Goal: Task Accomplishment & Management: Use online tool/utility

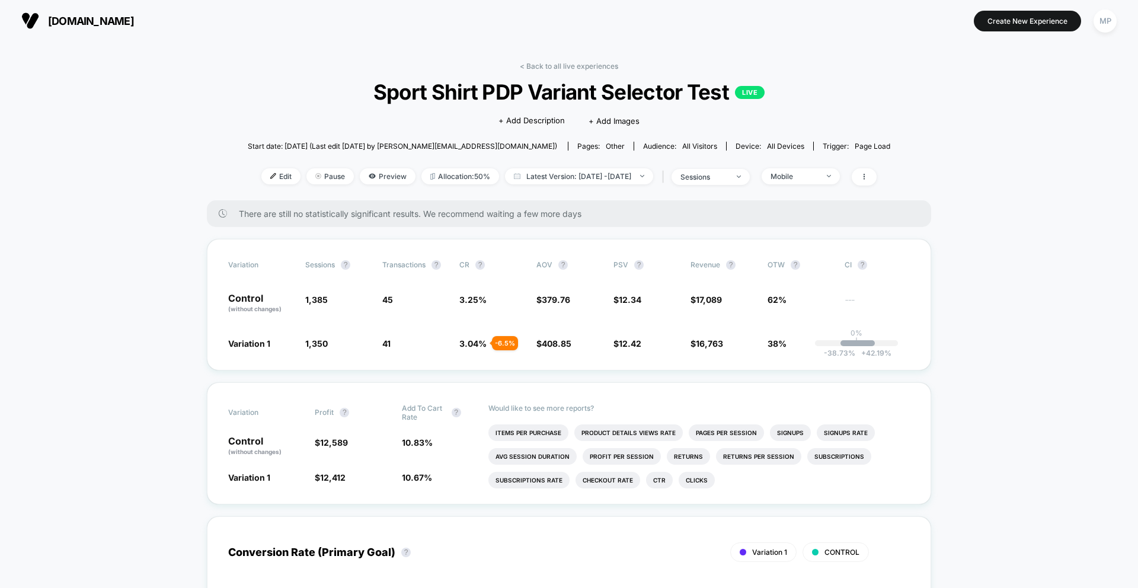
scroll to position [32, 0]
click at [809, 177] on div "Mobile" at bounding box center [793, 176] width 47 height 9
click at [797, 316] on span "No Filter" at bounding box center [798, 315] width 33 height 10
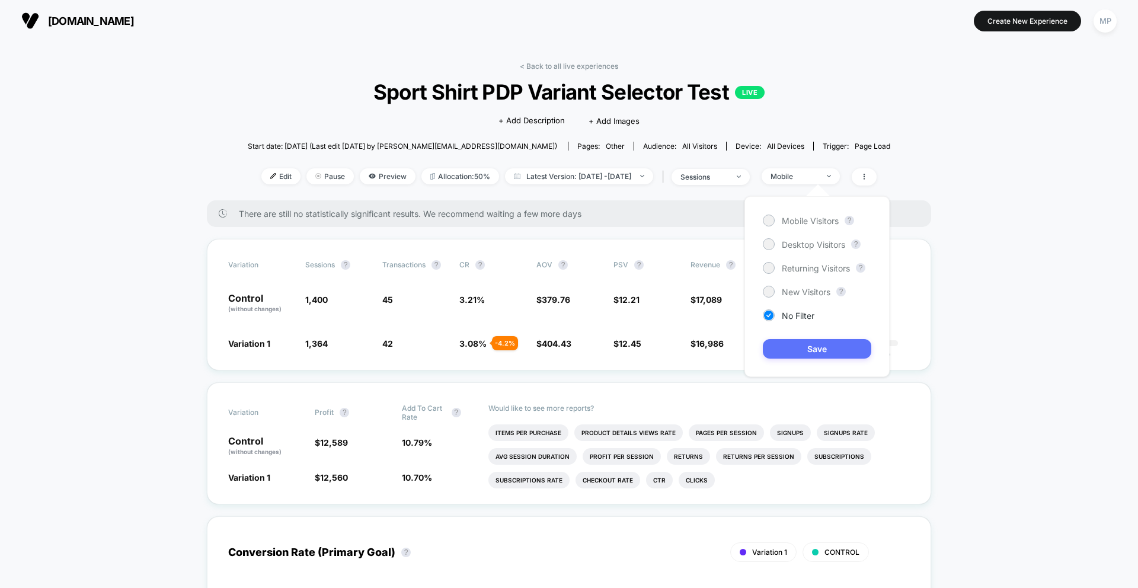
click at [799, 353] on button "Save" at bounding box center [817, 349] width 108 height 20
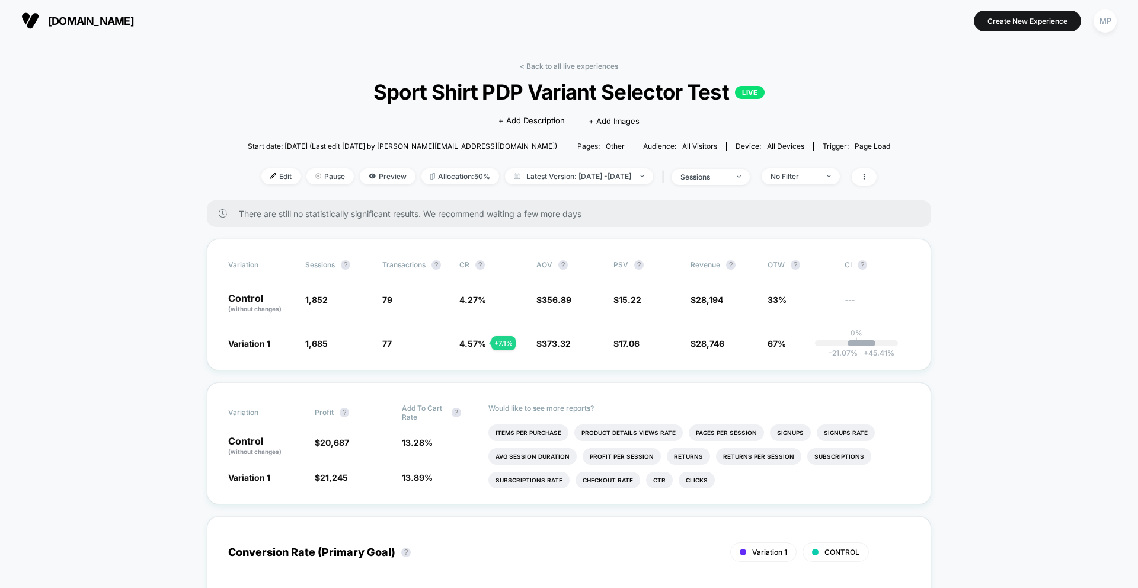
click at [111, 20] on span "[DOMAIN_NAME]" at bounding box center [91, 21] width 86 height 12
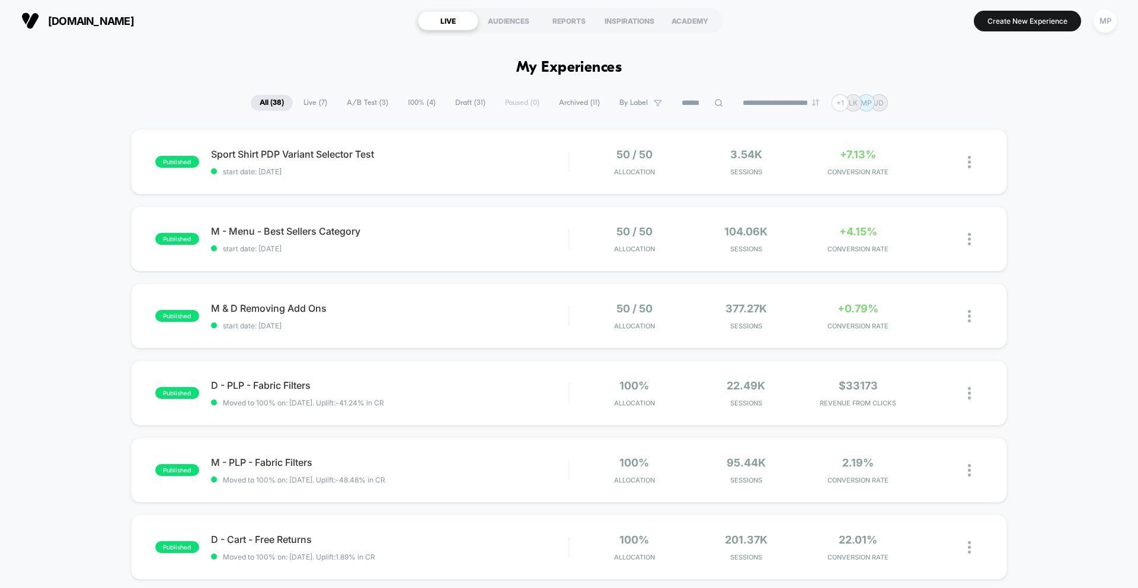
click at [375, 104] on span "A/B Test ( 3 )" at bounding box center [367, 103] width 59 height 16
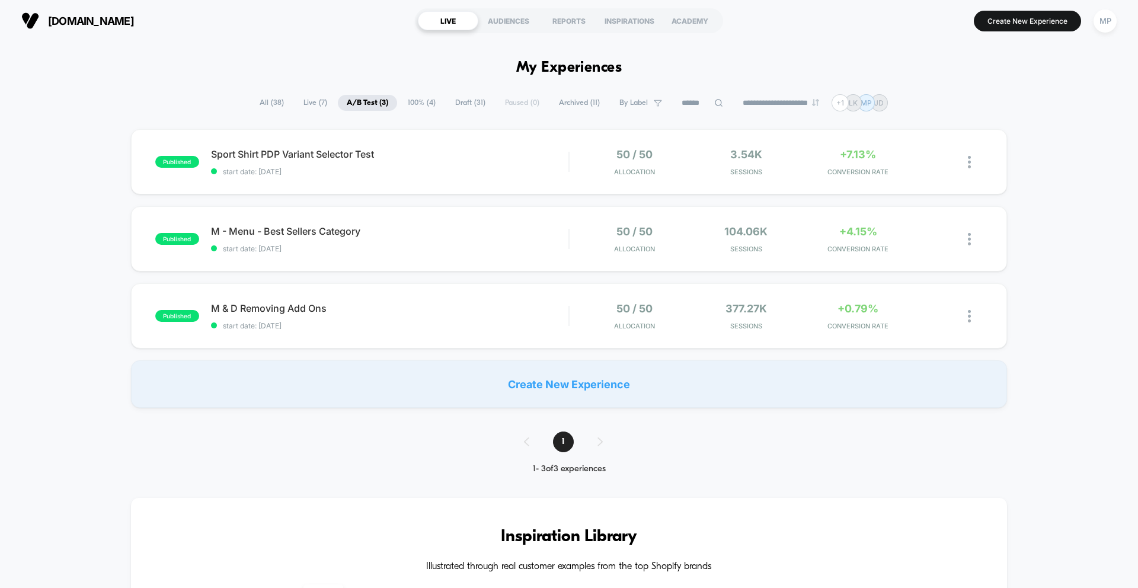
click at [462, 104] on span "Draft ( 31 )" at bounding box center [470, 103] width 48 height 16
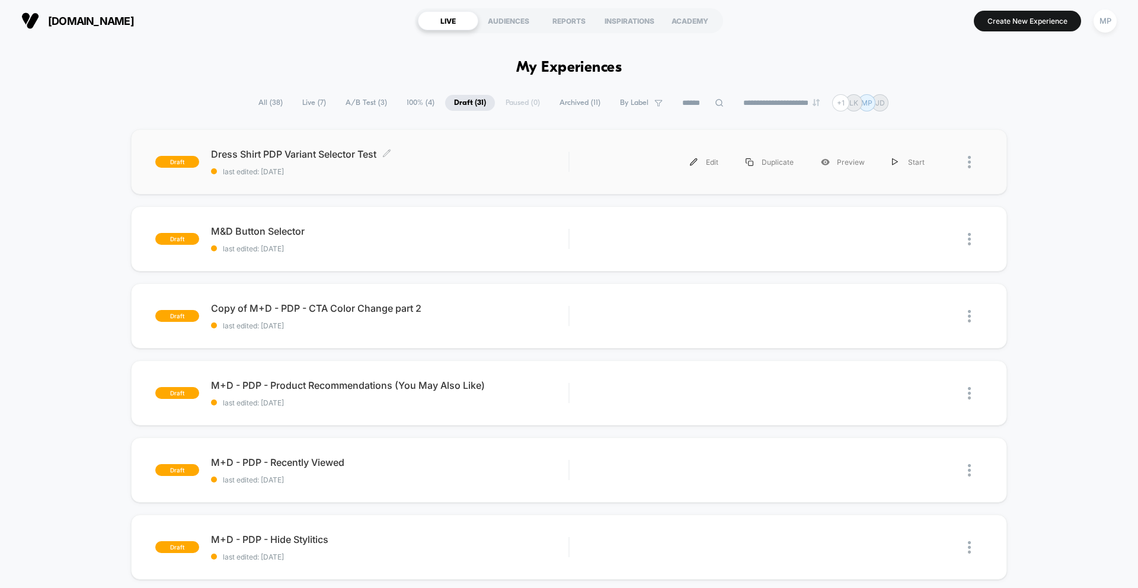
click at [447, 164] on div "Dress Shirt PDP Variant Selector Test Click to edit experience details Click to…" at bounding box center [389, 162] width 357 height 28
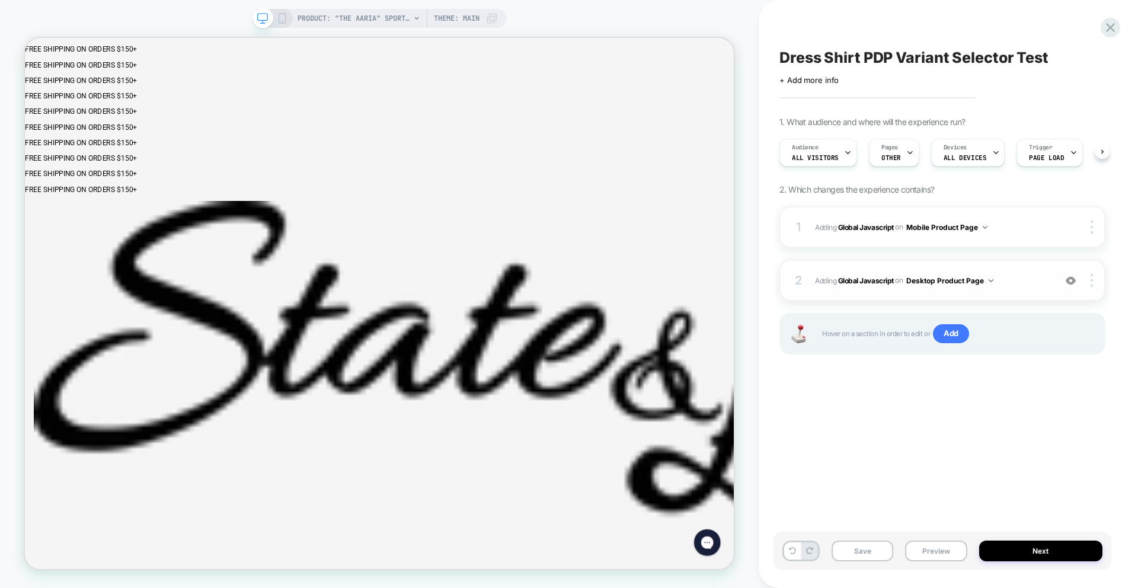
scroll to position [0, 1]
click icon "Close Cart"
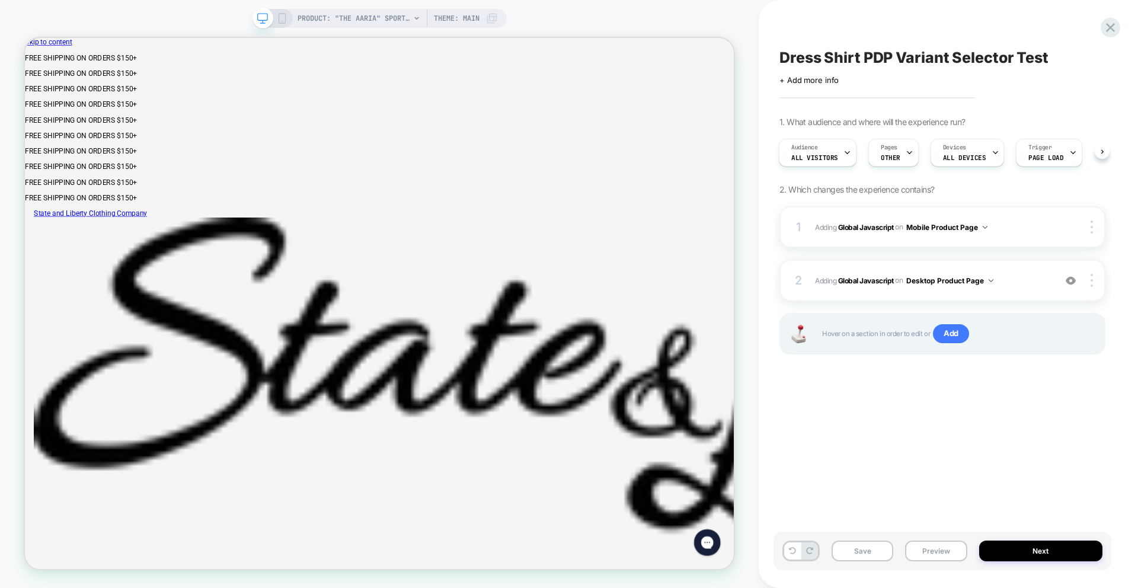
click at [284, 20] on icon at bounding box center [282, 18] width 11 height 11
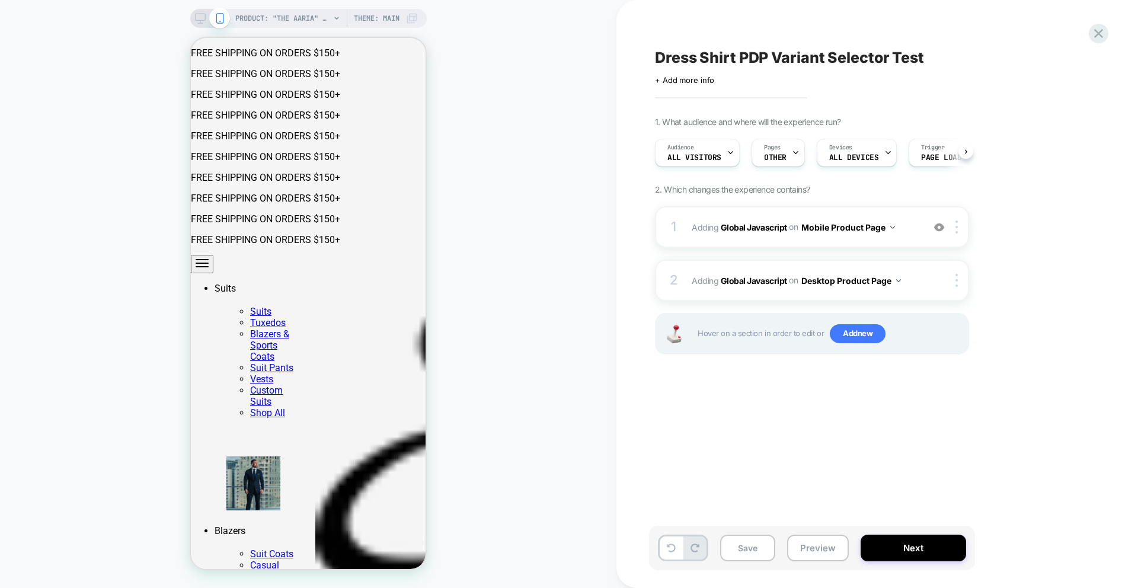
scroll to position [0, 1]
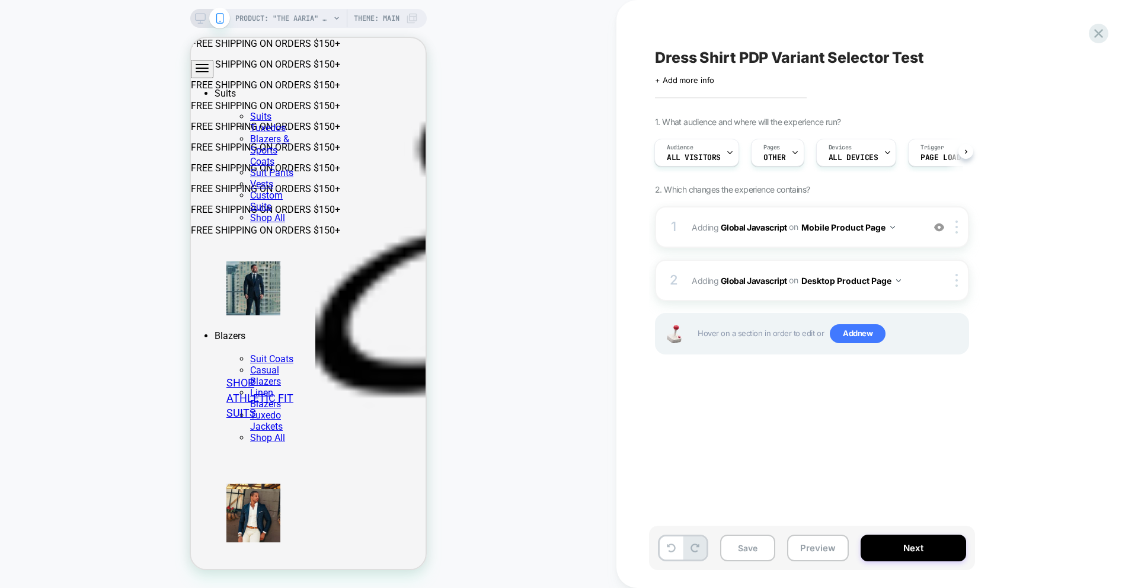
select select "**********"
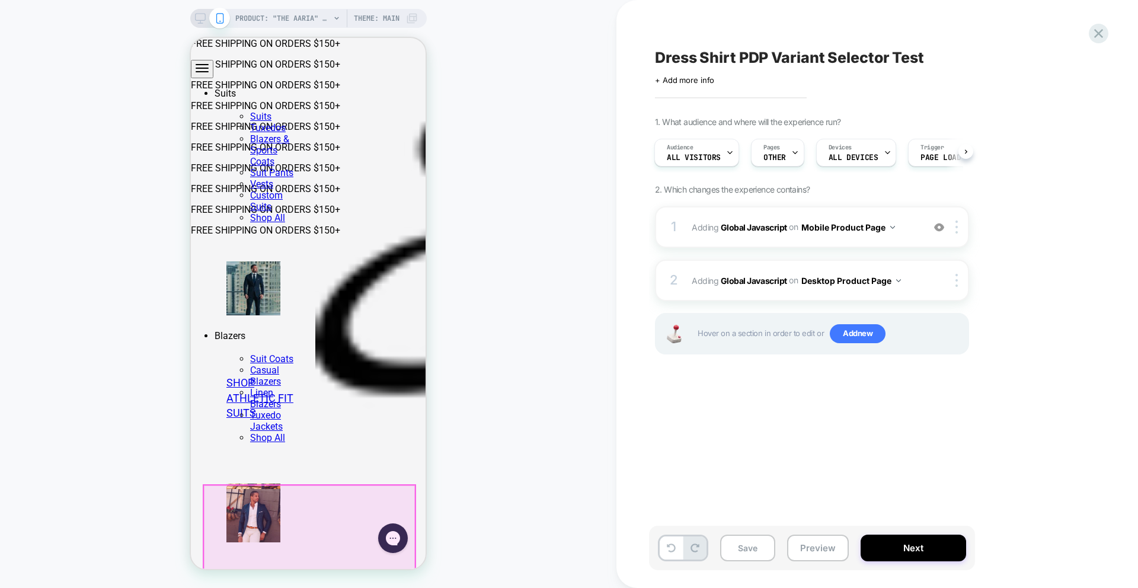
scroll to position [190, 0]
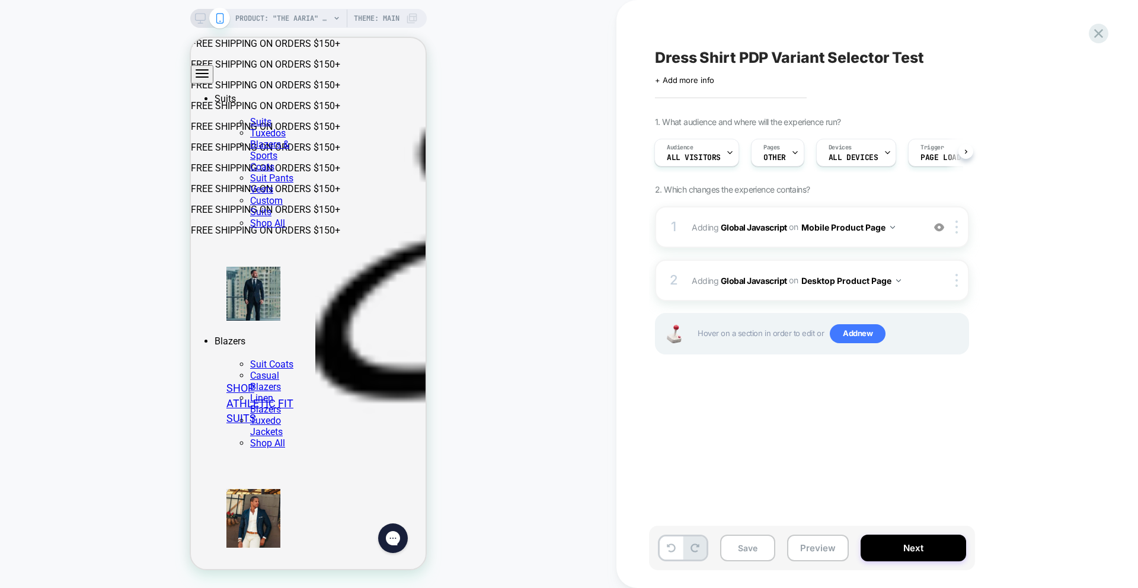
click at [200, 18] on icon at bounding box center [200, 18] width 11 height 11
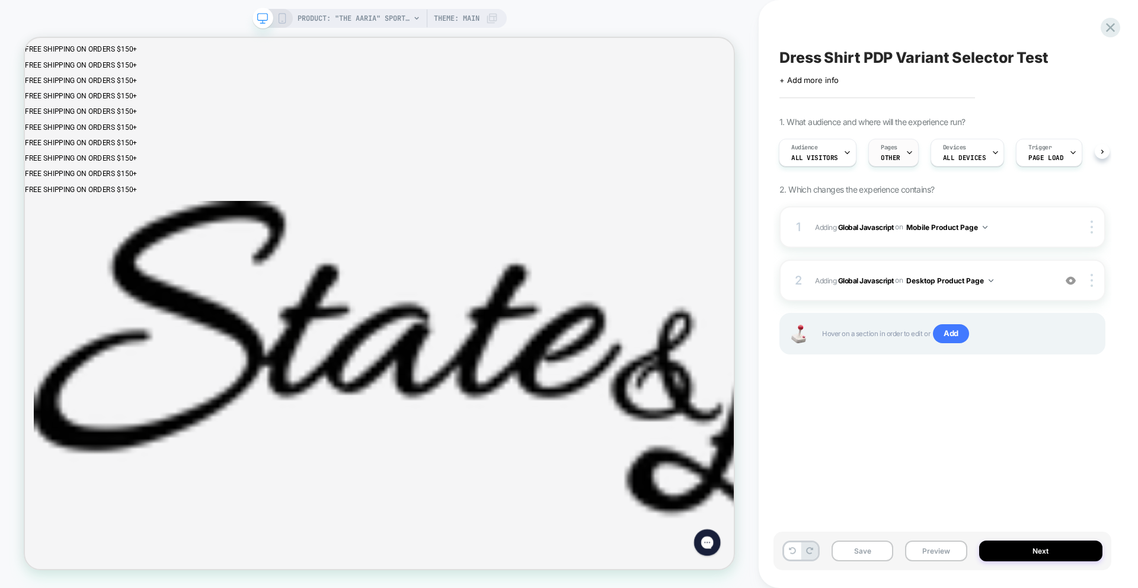
click at [898, 158] on div "Pages OTHER" at bounding box center [890, 152] width 43 height 27
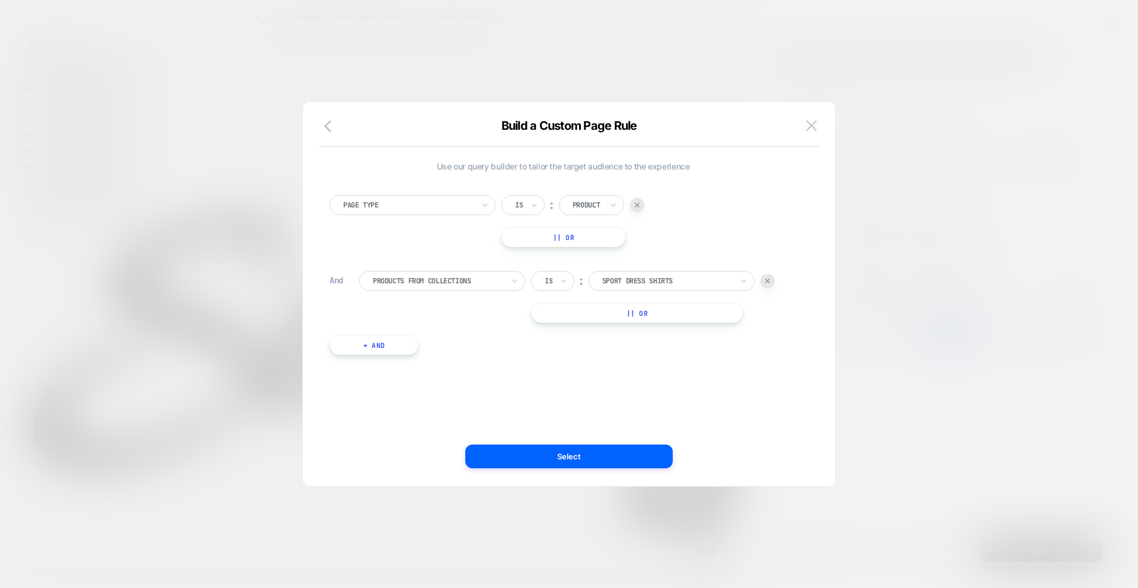
click at [687, 283] on div at bounding box center [667, 281] width 130 height 11
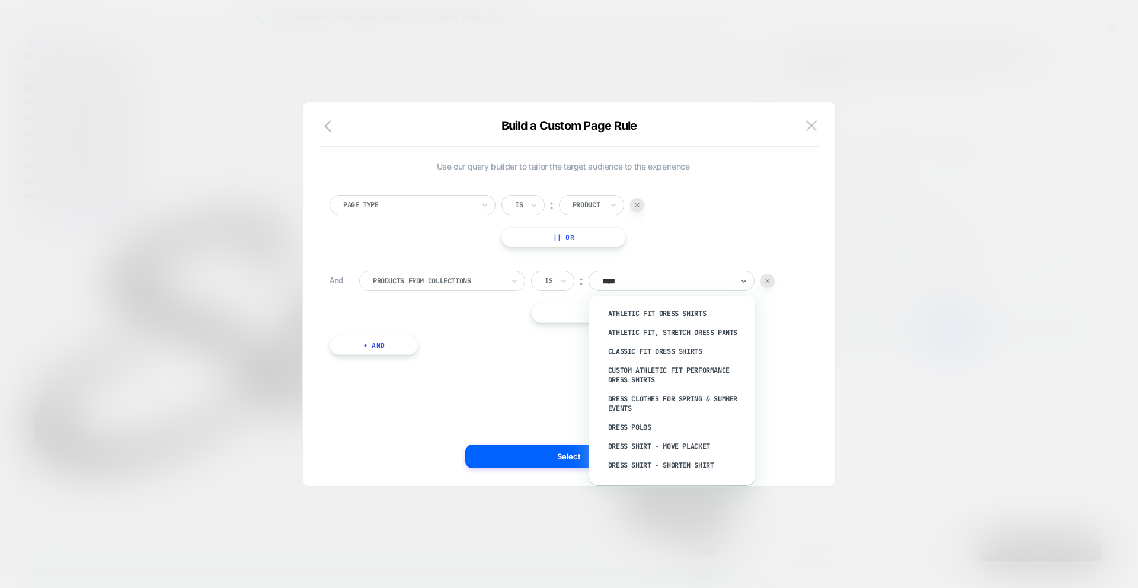
type input "*****"
click at [671, 310] on div "Athletic Fit Dress Shirts" at bounding box center [678, 313] width 154 height 19
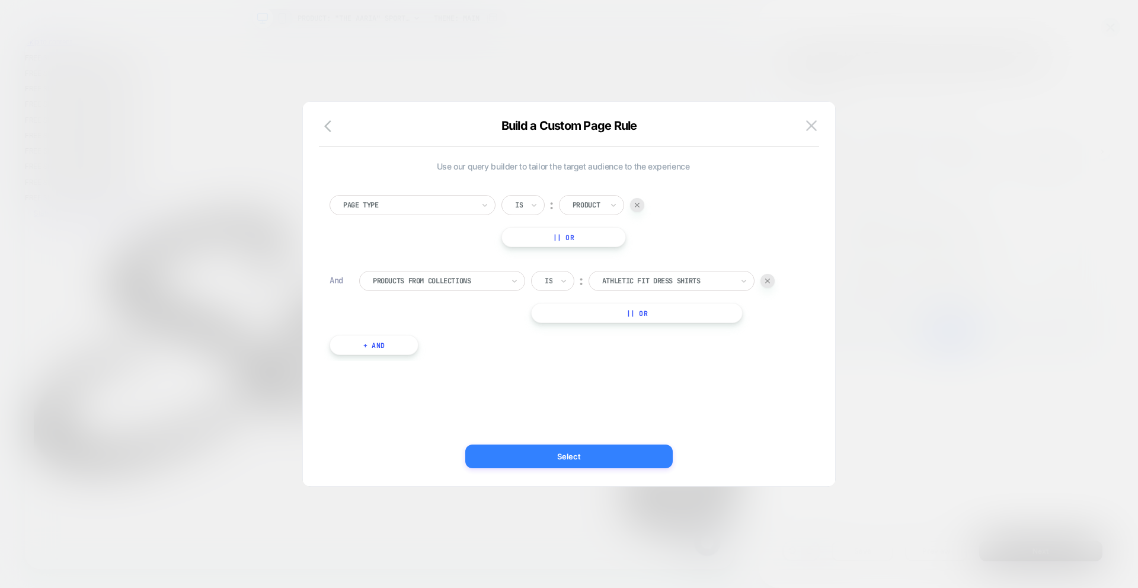
click at [578, 453] on button "Select" at bounding box center [568, 456] width 207 height 24
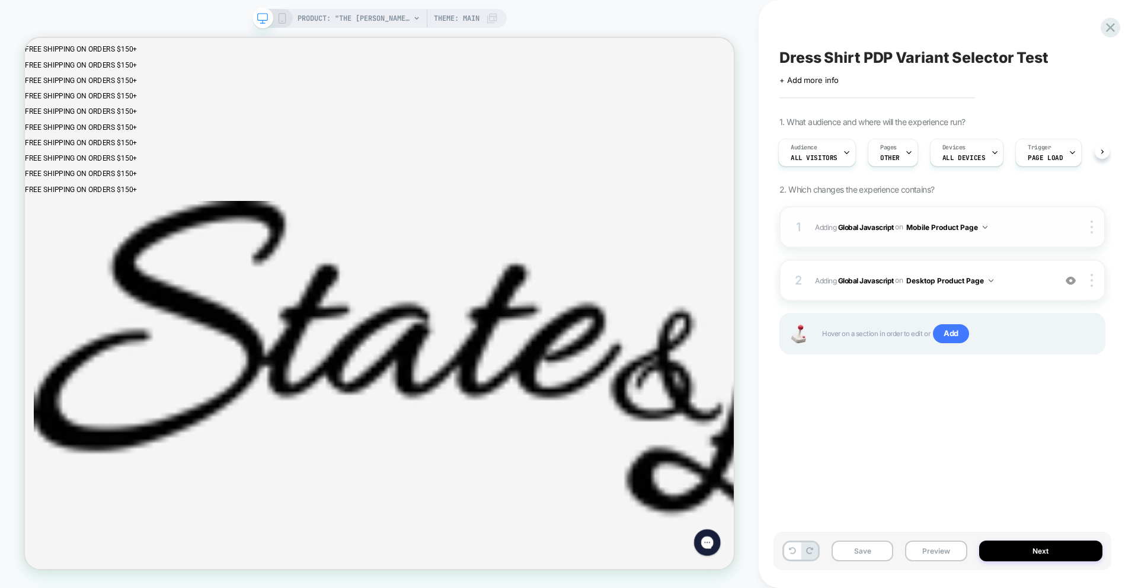
click at [1014, 228] on span "Adding Global Javascript on Mobile Product Page" at bounding box center [932, 227] width 234 height 15
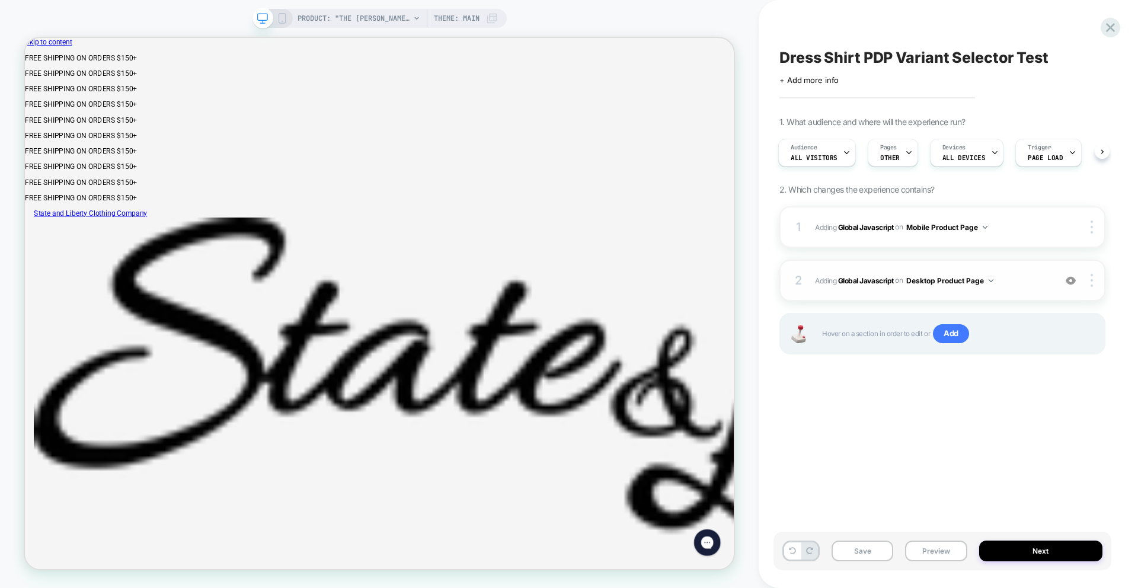
click at [1003, 287] on div "2 Adding Global Javascript on Desktop Product Page Add Before Add After Copy to…" at bounding box center [942, 280] width 326 height 41
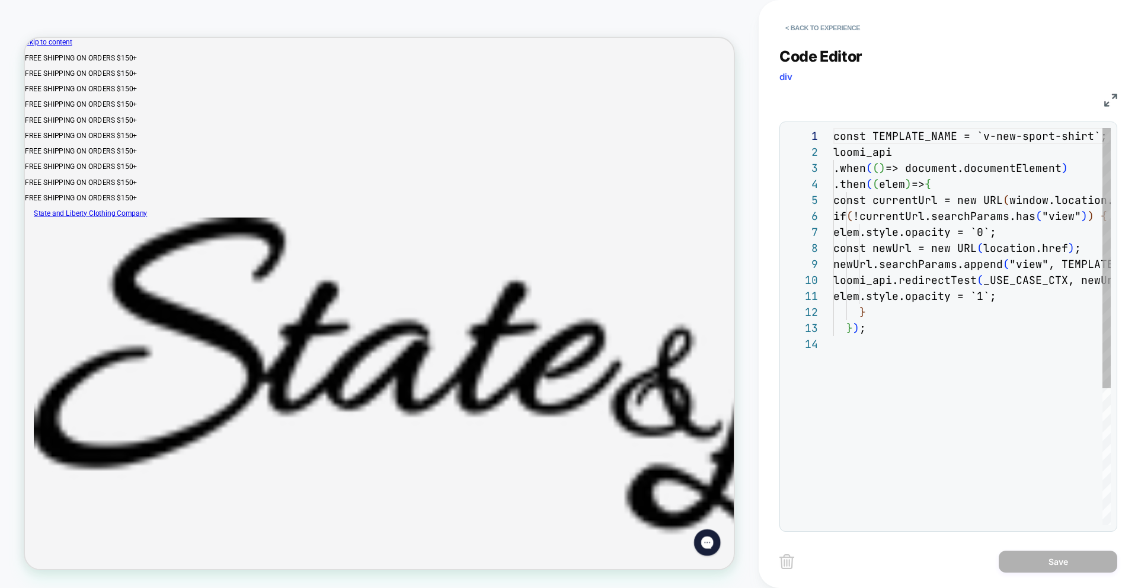
scroll to position [160, 0]
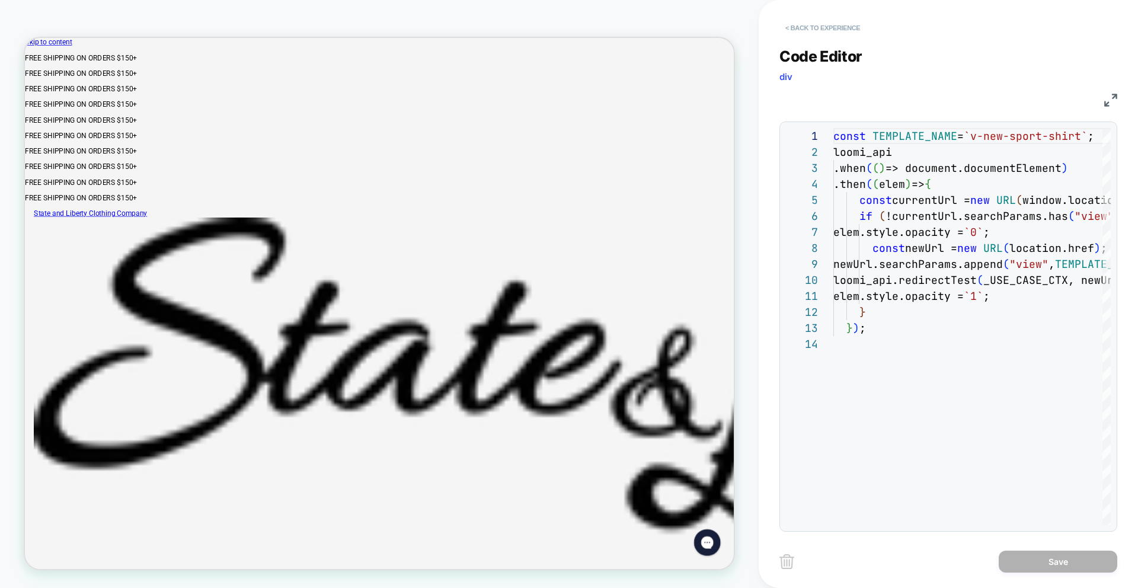
click at [810, 30] on button "< Back to experience" at bounding box center [822, 27] width 87 height 19
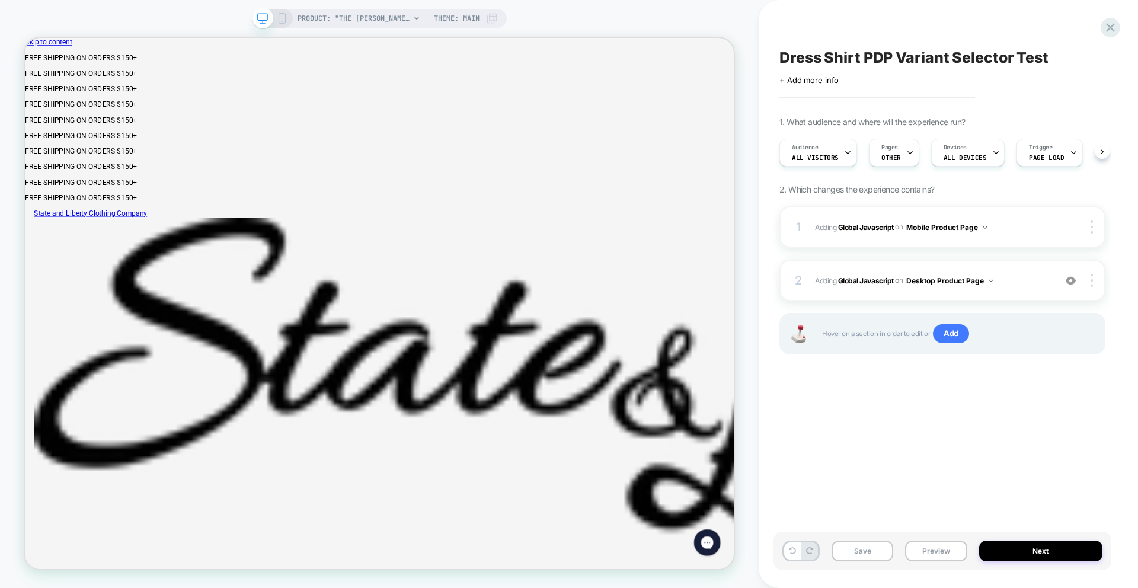
scroll to position [0, 1]
click at [926, 552] on button "Preview" at bounding box center [936, 550] width 62 height 21
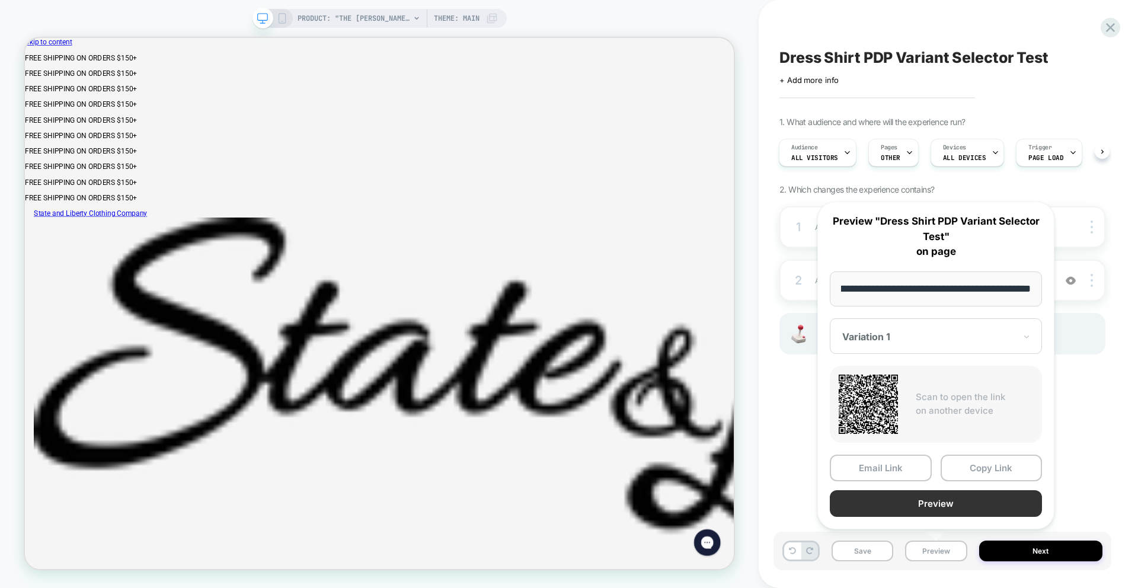
scroll to position [0, 0]
click at [936, 505] on button "Preview" at bounding box center [936, 503] width 212 height 27
